Goal: Information Seeking & Learning: Learn about a topic

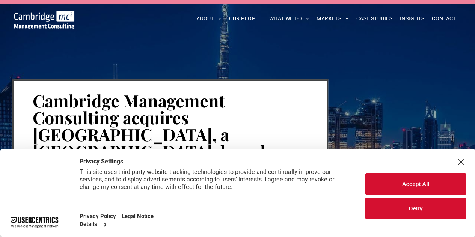
scroll to position [38, 0]
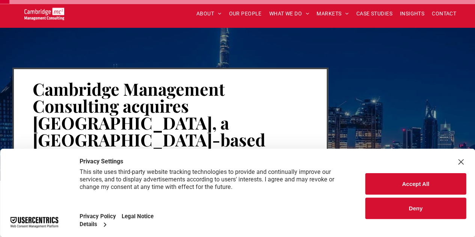
click at [424, 178] on button "Accept All" at bounding box center [415, 183] width 101 height 21
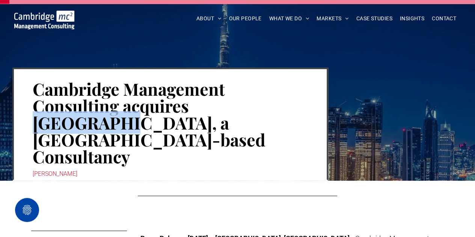
drag, startPoint x: 195, startPoint y: 109, endPoint x: 277, endPoint y: 105, distance: 82.0
click at [277, 105] on h1 "Cambridge Management Consulting acquires [GEOGRAPHIC_DATA], a [GEOGRAPHIC_DATA]…" at bounding box center [170, 123] width 275 height 86
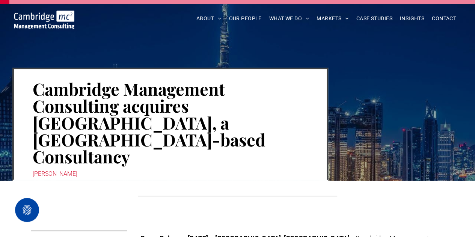
click at [136, 80] on h1 "Cambridge Management Consulting acquires [GEOGRAPHIC_DATA], a [GEOGRAPHIC_DATA]…" at bounding box center [170, 123] width 275 height 86
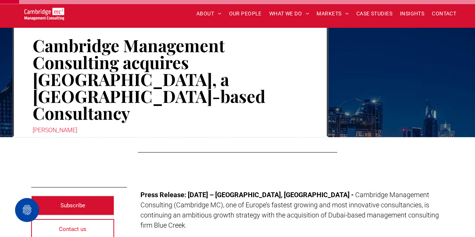
scroll to position [188, 0]
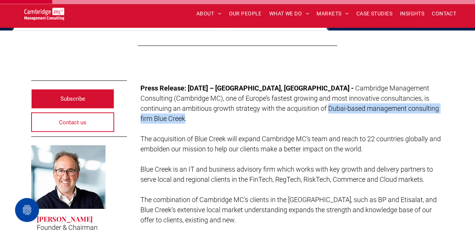
drag, startPoint x: 233, startPoint y: 73, endPoint x: 389, endPoint y: 71, distance: 156.2
click at [389, 84] on span "Cambridge Management Consulting (Cambridge MC), one of Europe’s fastest growing…" at bounding box center [289, 103] width 299 height 38
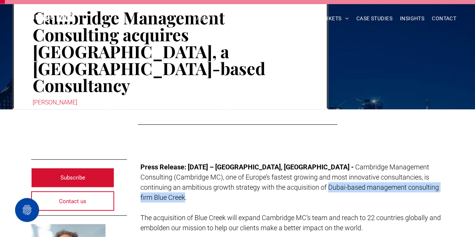
scroll to position [0, 0]
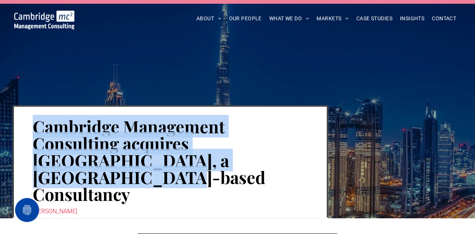
drag, startPoint x: 31, startPoint y: 127, endPoint x: 235, endPoint y: 158, distance: 206.3
click at [235, 158] on div "Cambridge Management Consulting acquires [GEOGRAPHIC_DATA], a [GEOGRAPHIC_DATA]…" at bounding box center [170, 161] width 316 height 113
copy h1 "Cambridge Management Consulting acquires [GEOGRAPHIC_DATA], a [GEOGRAPHIC_DATA]…"
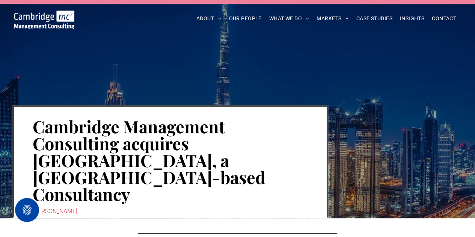
click at [210, 206] on div "[PERSON_NAME]" at bounding box center [170, 211] width 275 height 11
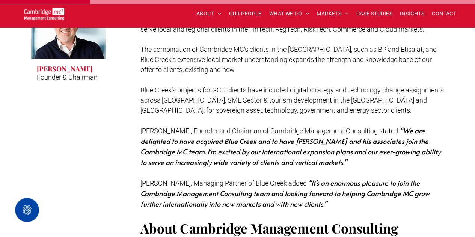
scroll to position [300, 0]
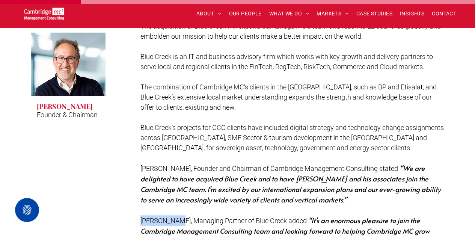
drag, startPoint x: 140, startPoint y: 177, endPoint x: 179, endPoint y: 174, distance: 39.2
copy span "[PERSON_NAME]"
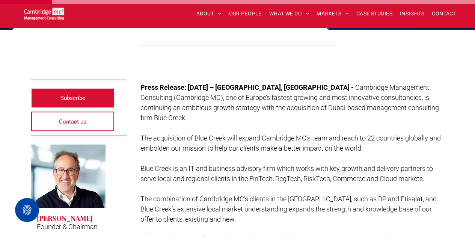
scroll to position [188, 0]
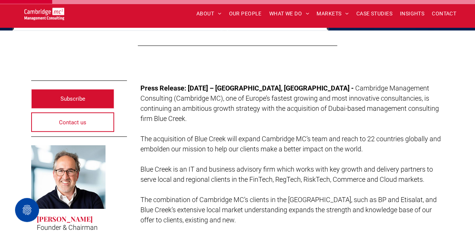
drag, startPoint x: 140, startPoint y: 94, endPoint x: 376, endPoint y: 104, distance: 236.1
click at [376, 134] on p "The acquisition of Blue Creek will expand Cambridge MC’s team and reach to 22 c…" at bounding box center [292, 144] width 304 height 20
copy span "The acquisition of Blue Creek will expand Cambridge MC’s team and reach to 22 c…"
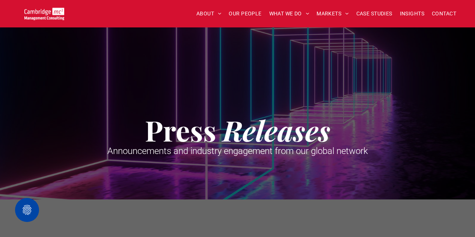
scroll to position [376, 0]
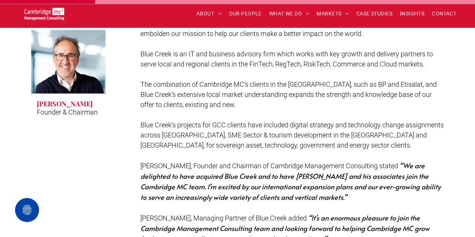
scroll to position [302, 0]
